Goal: Find specific page/section: Find specific page/section

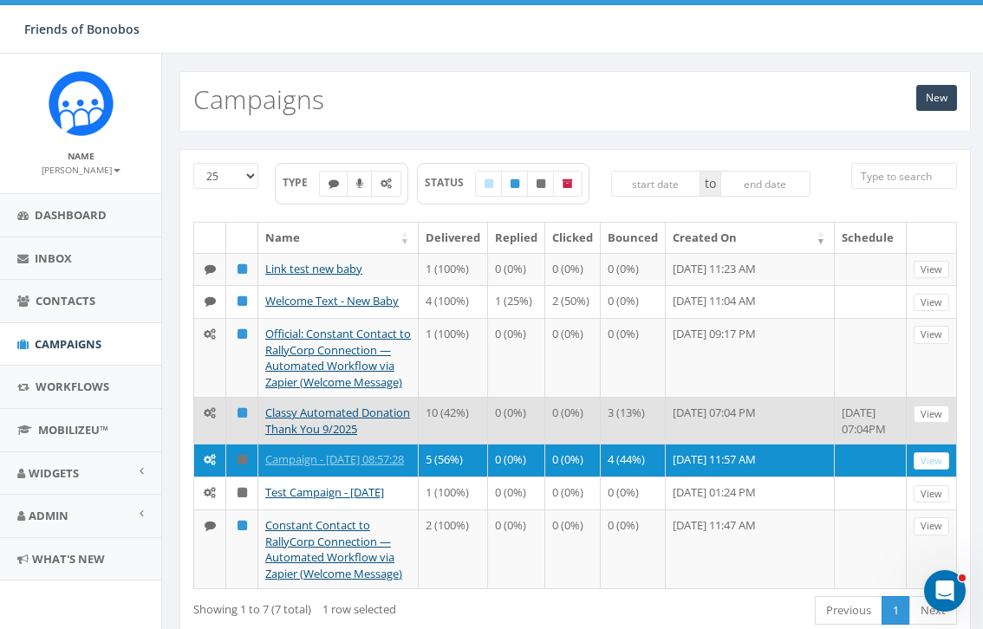
scroll to position [3, 0]
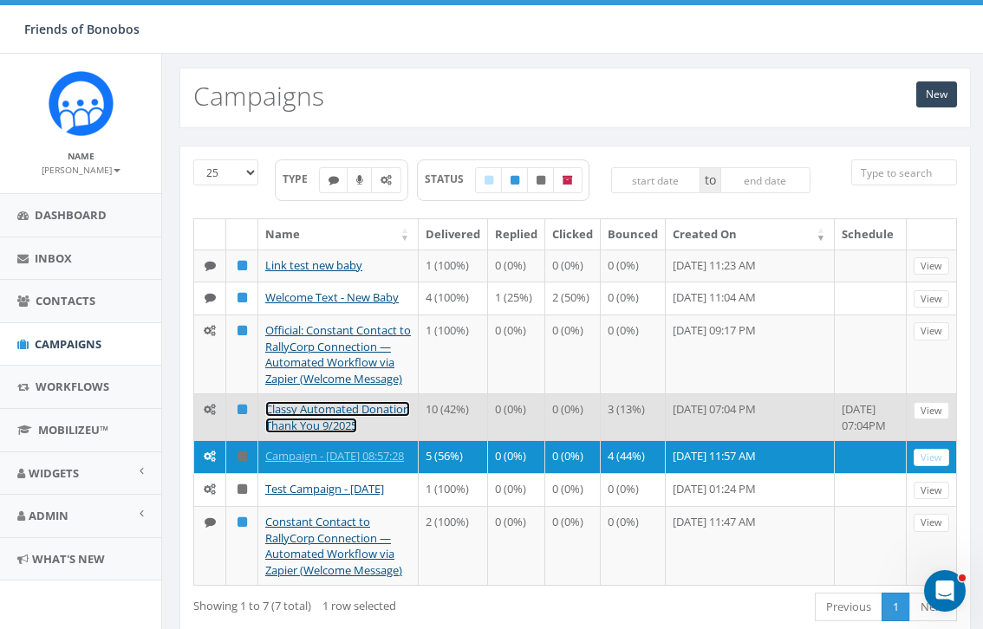
click at [343, 423] on link "Classy Automated Donation Thank You 9/2025" at bounding box center [337, 417] width 145 height 32
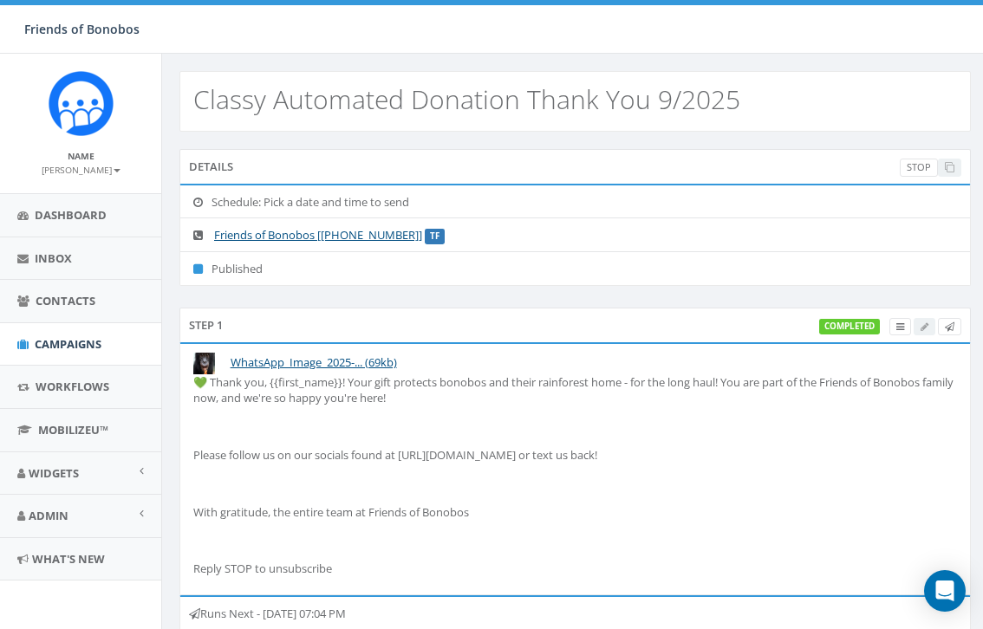
select select
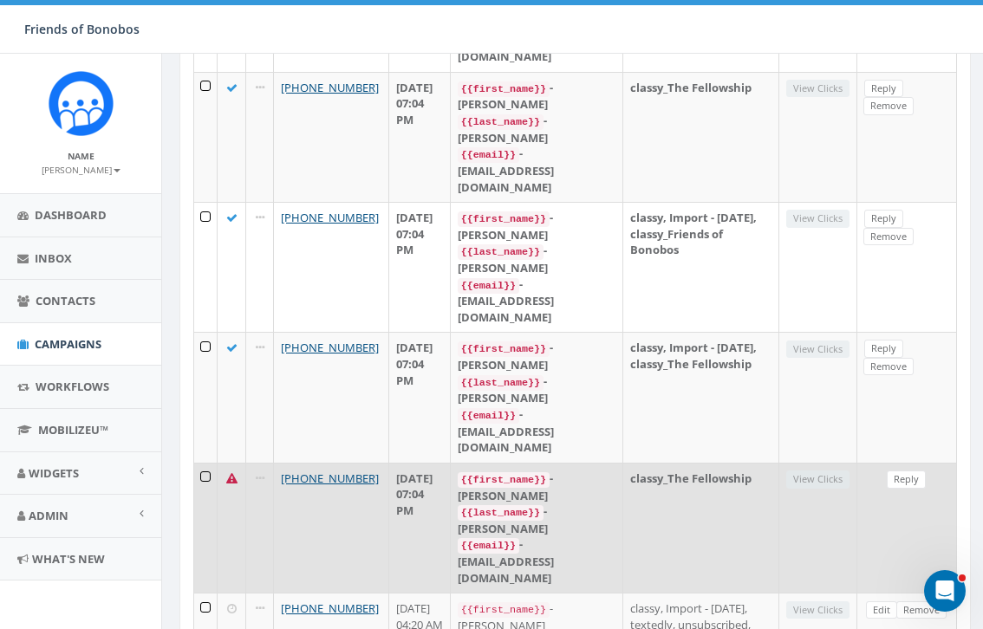
scroll to position [2572, 0]
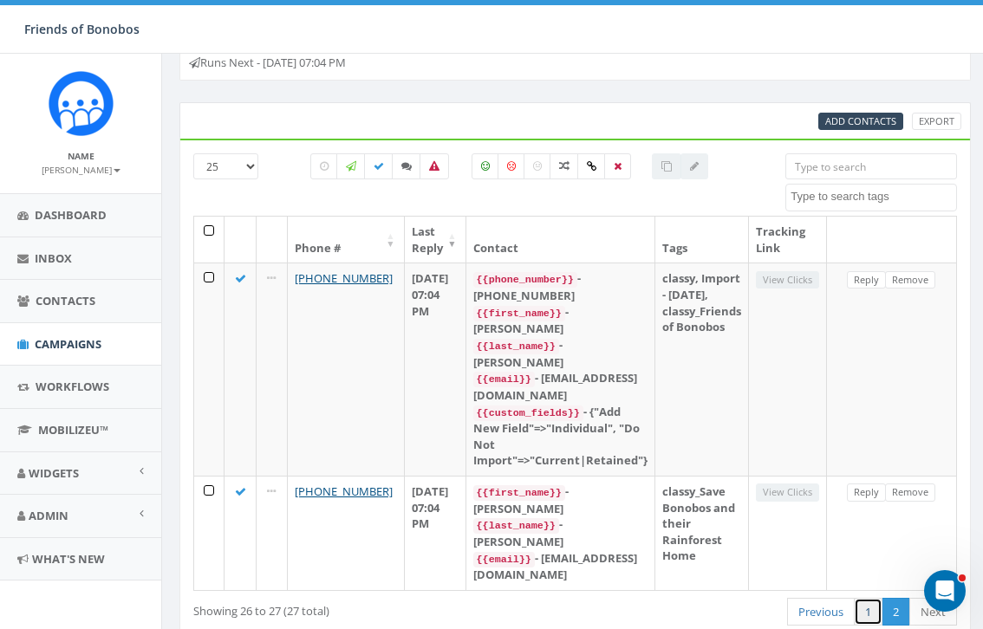
click at [864, 598] on link "1" at bounding box center [868, 612] width 29 height 29
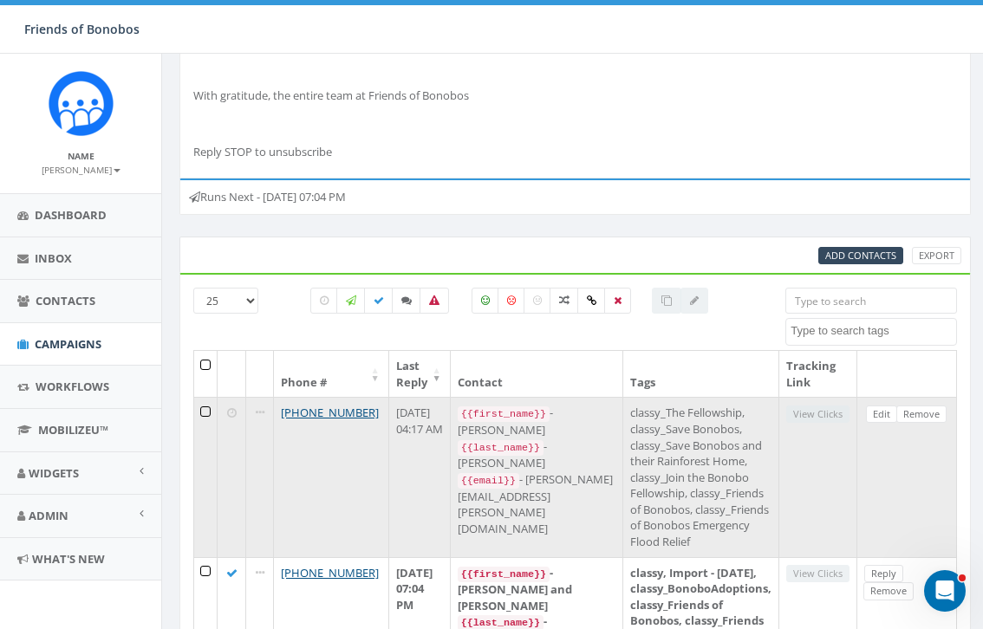
scroll to position [355, 0]
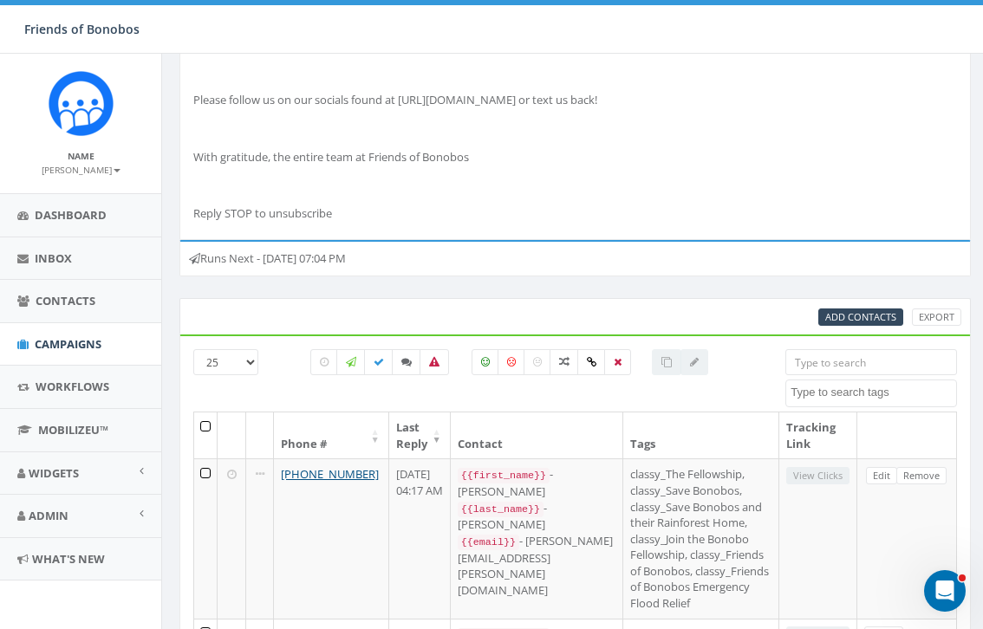
click at [810, 365] on input "search" at bounding box center [871, 362] width 172 height 26
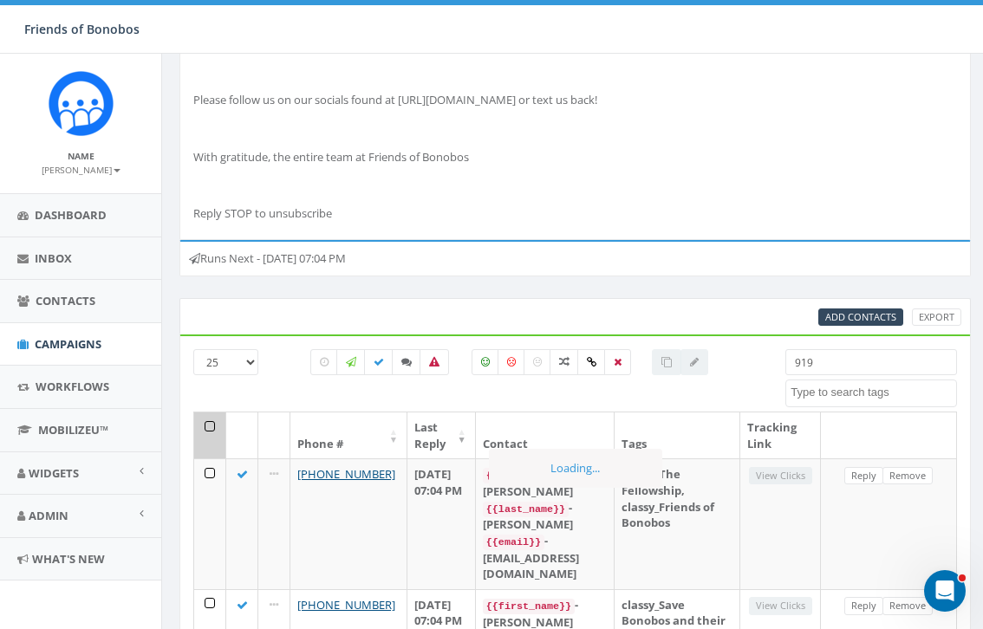
scroll to position [294, 0]
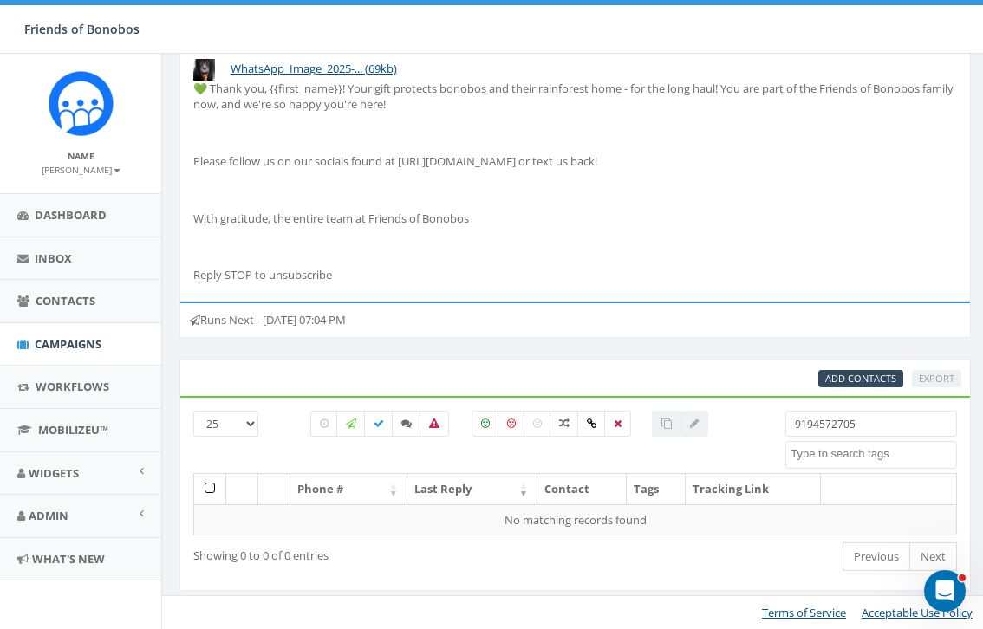
click at [827, 423] on input "9194572705" at bounding box center [871, 424] width 172 height 26
drag, startPoint x: 866, startPoint y: 420, endPoint x: 774, endPoint y: 420, distance: 91.9
click at [775, 421] on div "9194752705 classy classy_Back to the Wild classy_BonoboAdoptions classy_Bonobo …" at bounding box center [871, 440] width 198 height 58
type input "9194752705"
click at [650, 452] on div "All 0 contact(s) on current page All 2 contact(s) filtered" at bounding box center [509, 455] width 423 height 19
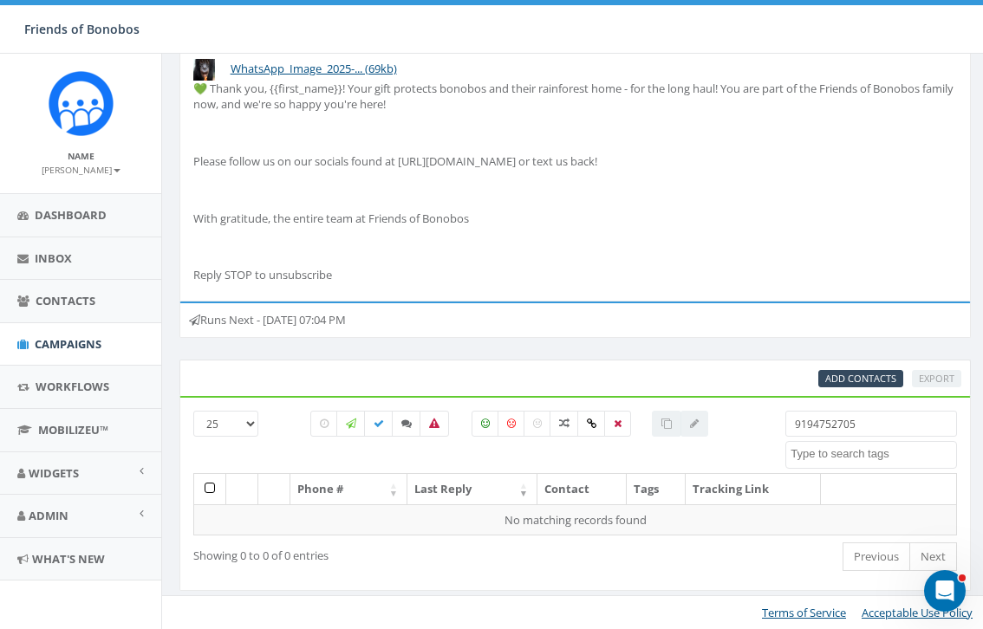
drag, startPoint x: 864, startPoint y: 429, endPoint x: 779, endPoint y: 427, distance: 85.0
click at [779, 429] on div "9194752705 classy classy_Back to the Wild classy_BonoboAdoptions classy_Bonobo …" at bounding box center [871, 440] width 198 height 58
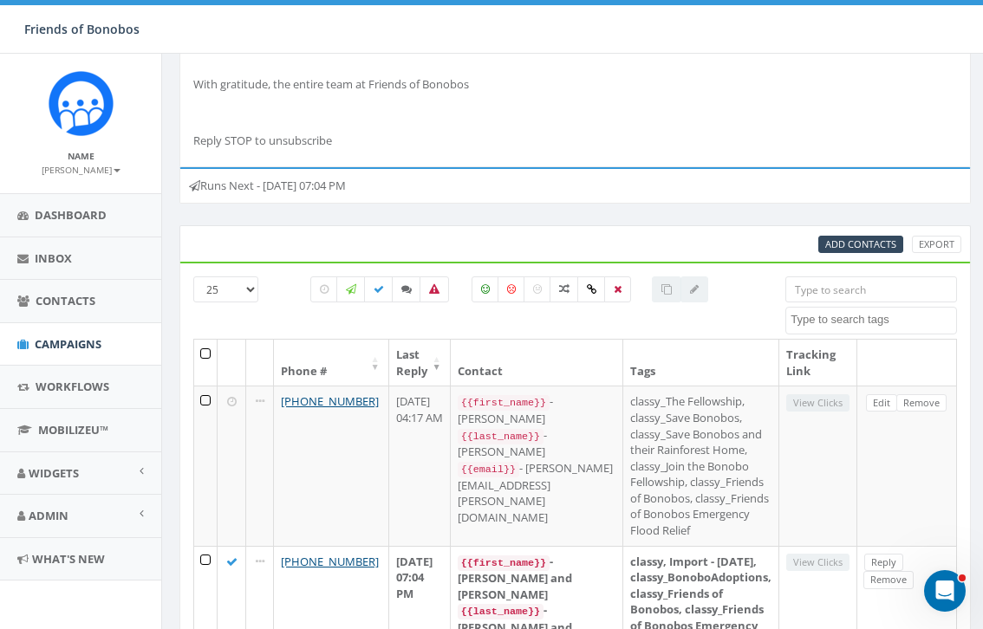
scroll to position [429, 0]
click at [837, 290] on input "search" at bounding box center [871, 289] width 172 height 26
click at [80, 298] on span "Contacts" at bounding box center [66, 301] width 60 height 16
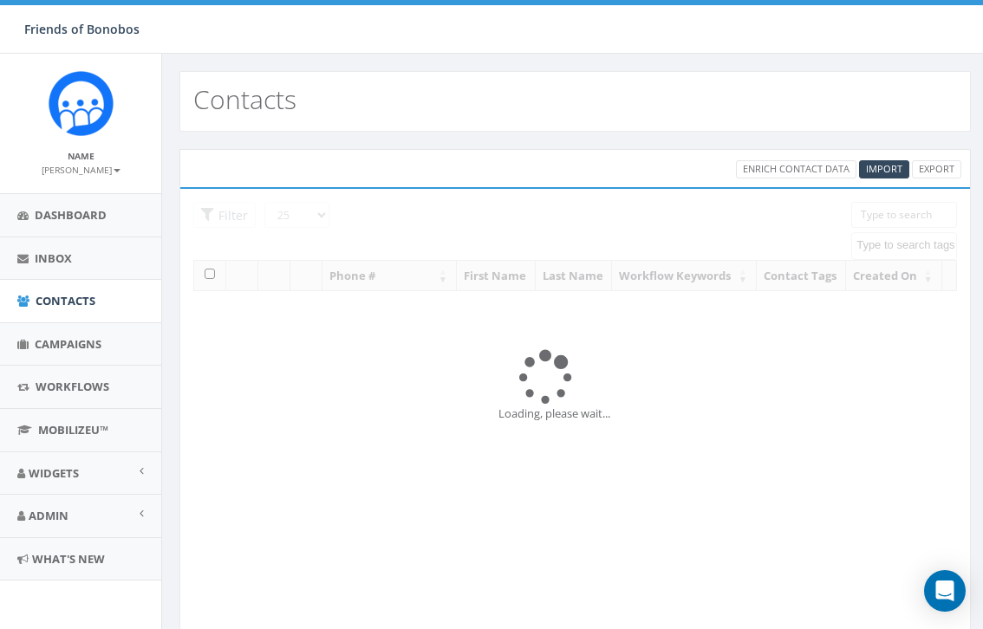
select select
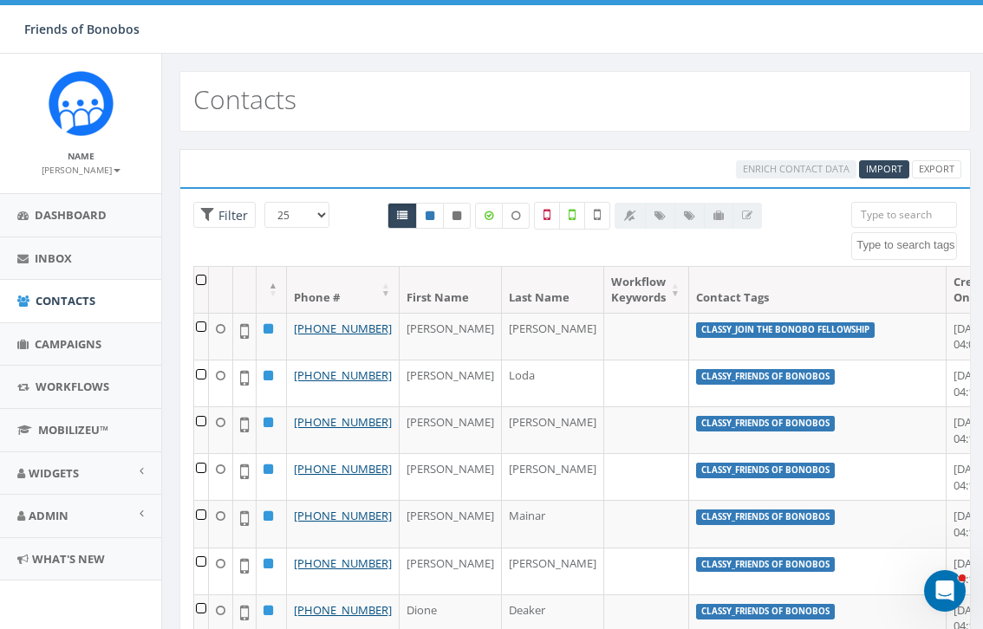
click at [871, 212] on input "search" at bounding box center [904, 215] width 106 height 26
paste input "9194752705"
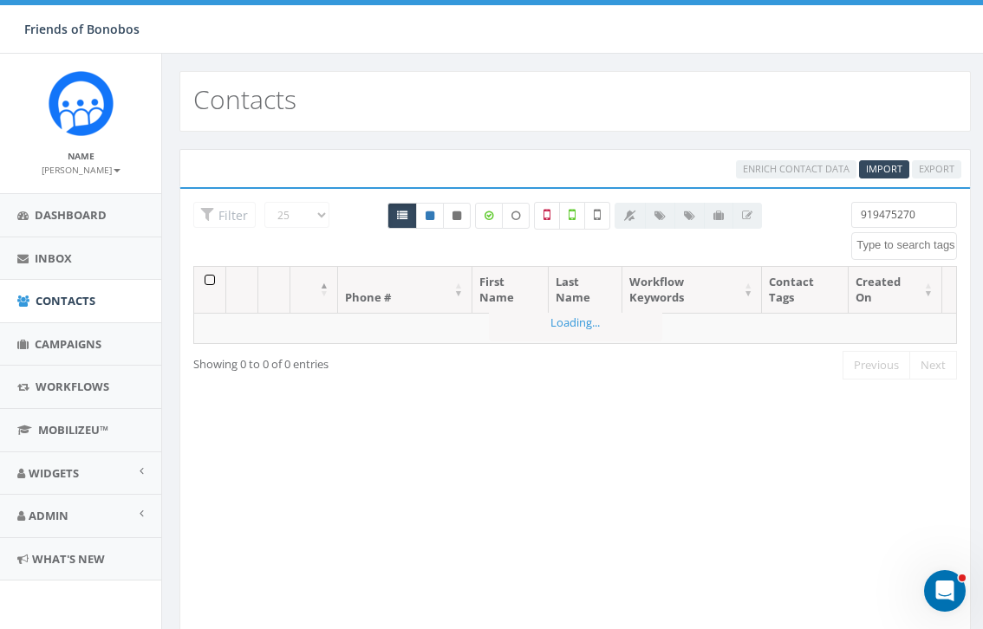
type input "9194752704"
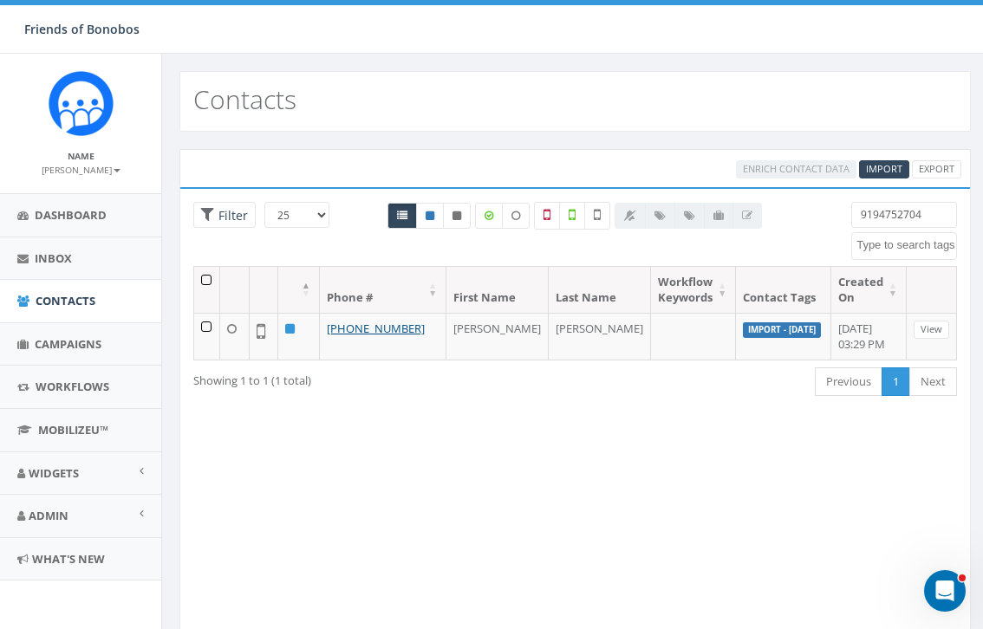
drag, startPoint x: 939, startPoint y: 217, endPoint x: 837, endPoint y: 211, distance: 102.5
click at [837, 211] on div "25 50 100 Filter All 0 contact(s) on current page All 1 contact(s) filtered 919…" at bounding box center [575, 234] width 790 height 64
